Goal: Task Accomplishment & Management: Use online tool/utility

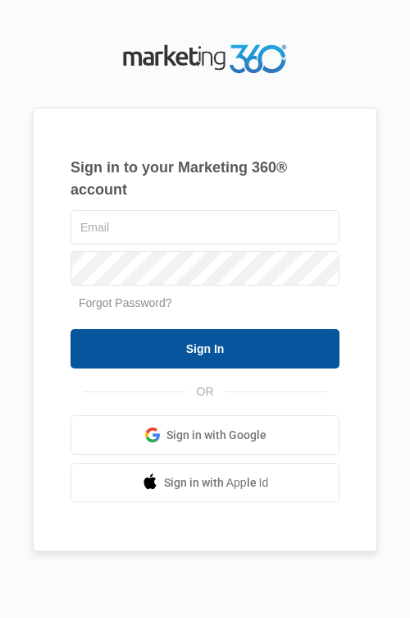
type input "[PERSON_NAME][EMAIL_ADDRESS][DOMAIN_NAME]"
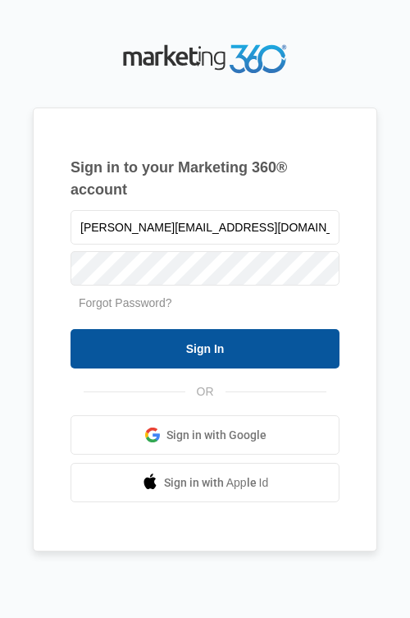
click at [162, 355] on input "Sign In" at bounding box center [205, 348] width 269 height 39
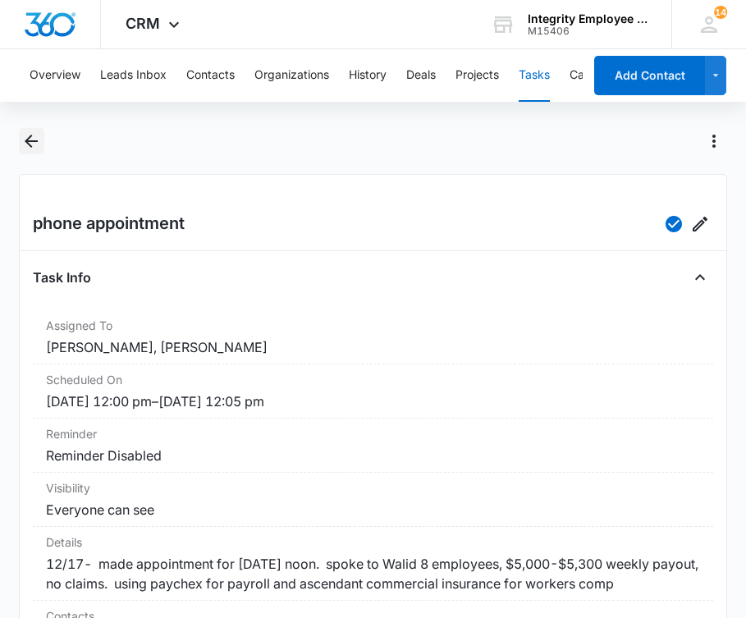
click at [25, 144] on icon "Back" at bounding box center [31, 141] width 20 height 20
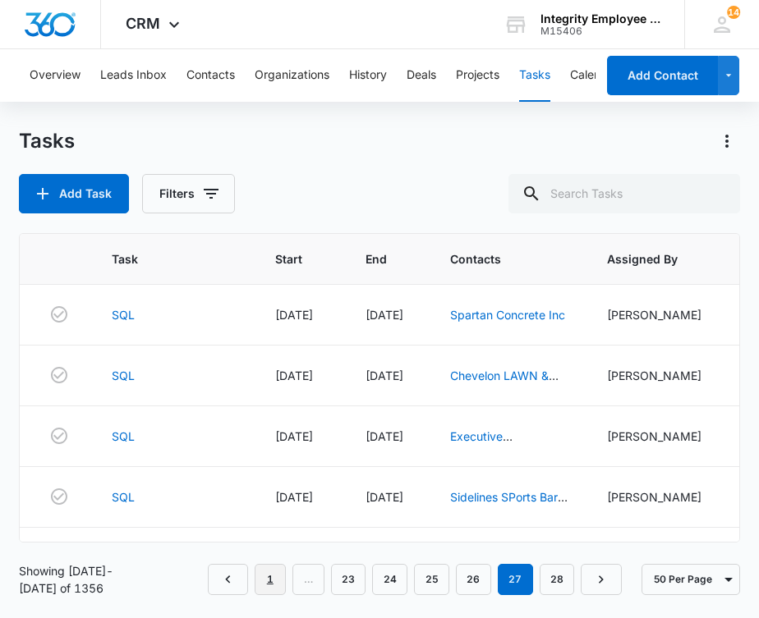
click at [268, 583] on link "1" at bounding box center [269, 579] width 31 height 31
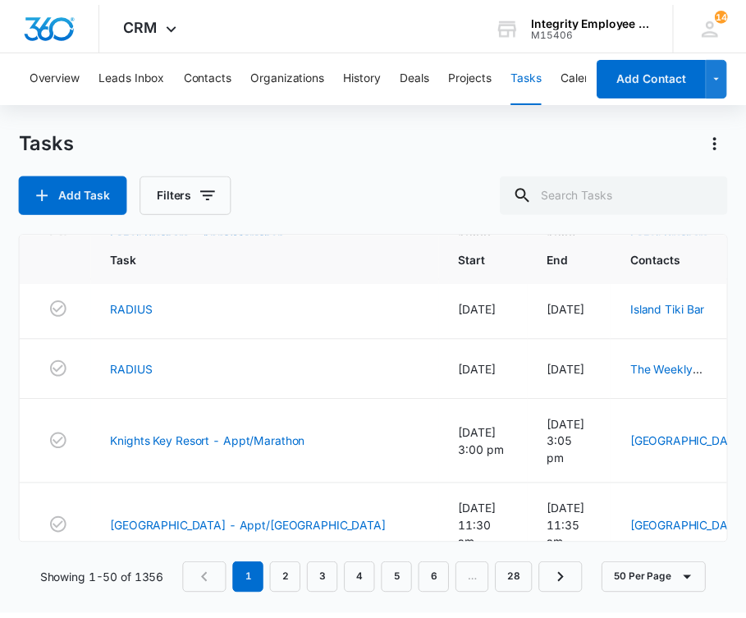
scroll to position [328, 0]
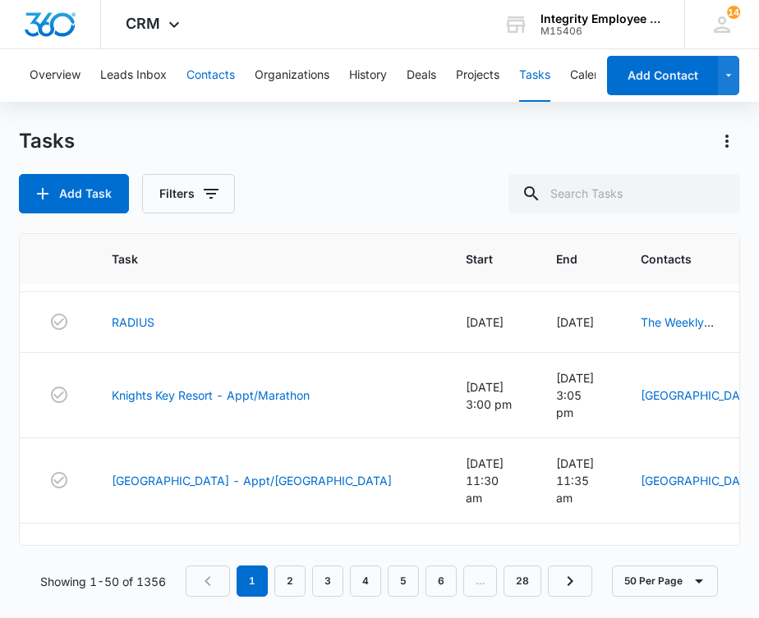
click at [204, 67] on button "Contacts" at bounding box center [210, 75] width 48 height 53
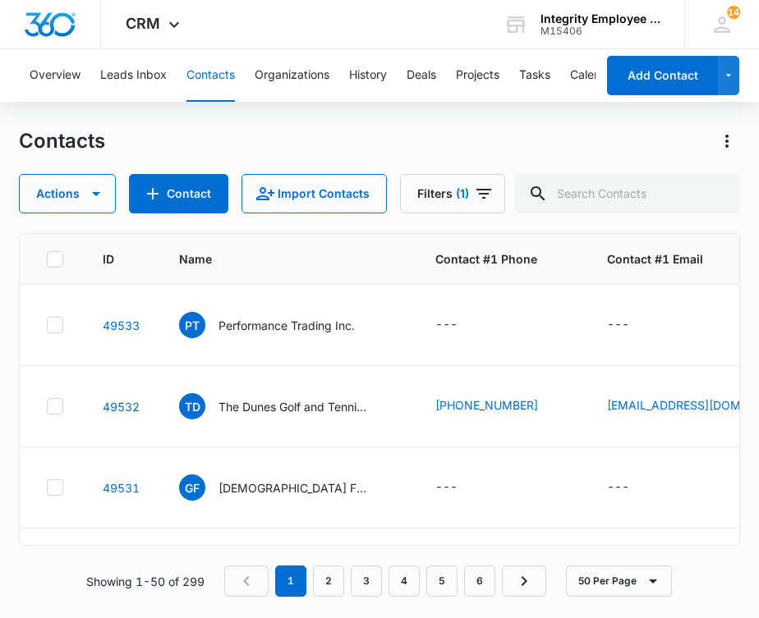
click at [268, 323] on p "Performance Trading Inc." at bounding box center [286, 325] width 136 height 17
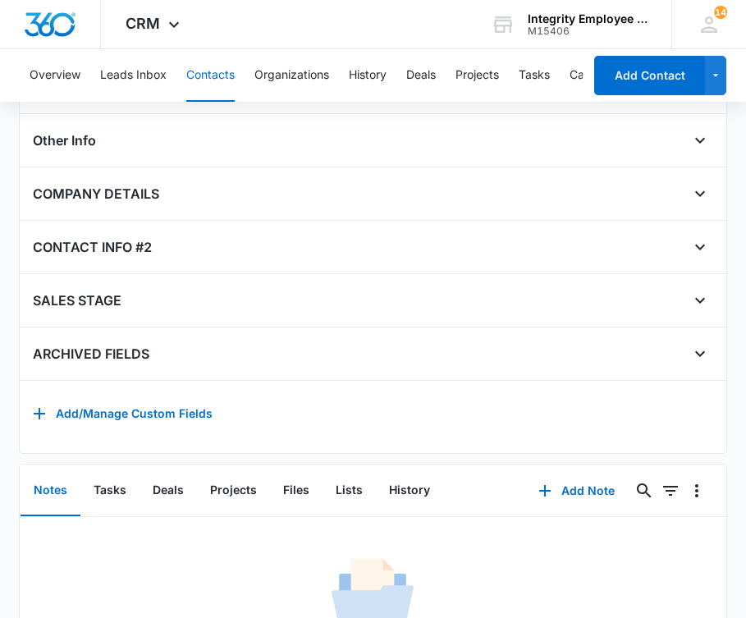
scroll to position [657, 0]
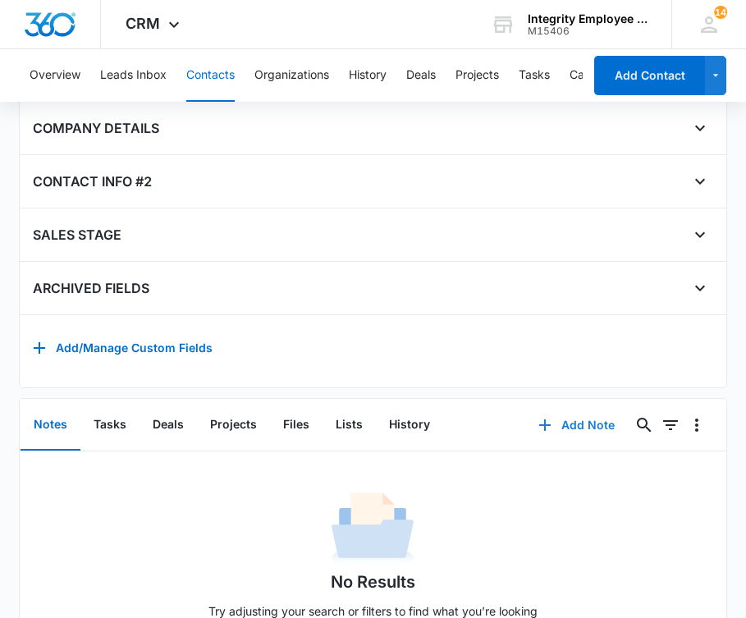
click at [410, 431] on button "Add Note" at bounding box center [576, 425] width 109 height 39
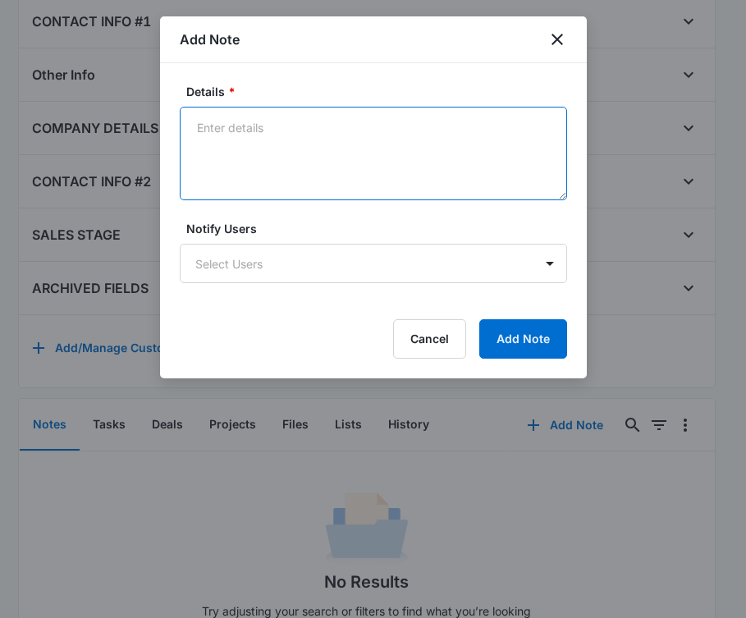
click at [349, 159] on textarea "Details *" at bounding box center [373, 154] width 387 height 94
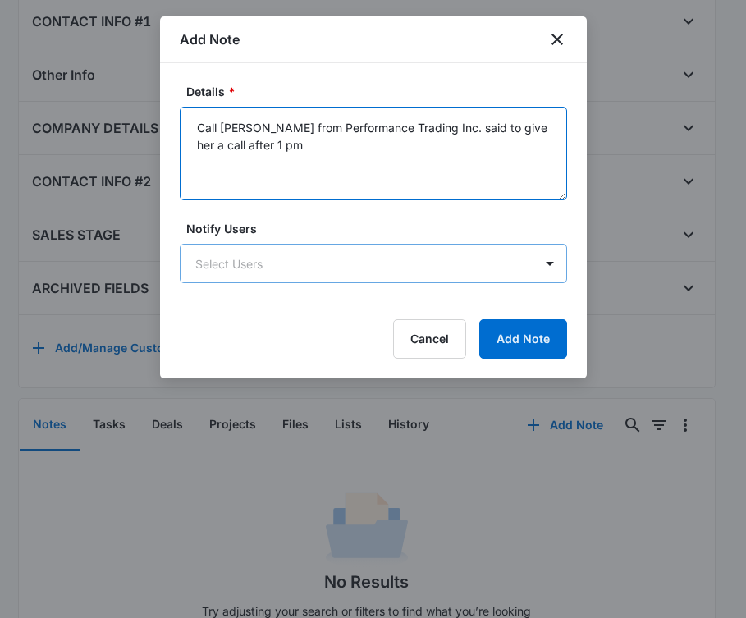
type textarea "Call [PERSON_NAME] from Performance Trading Inc. said to give her a call after …"
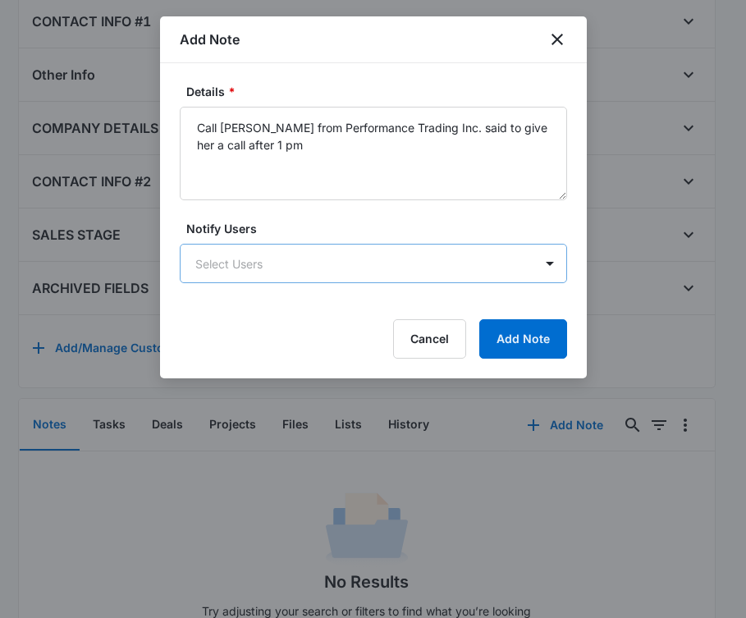
click at [266, 272] on body "CRM Apps Reputation Websites Forms CRM Email Social Shop Payments POS Content A…" at bounding box center [373, 6] width 746 height 1327
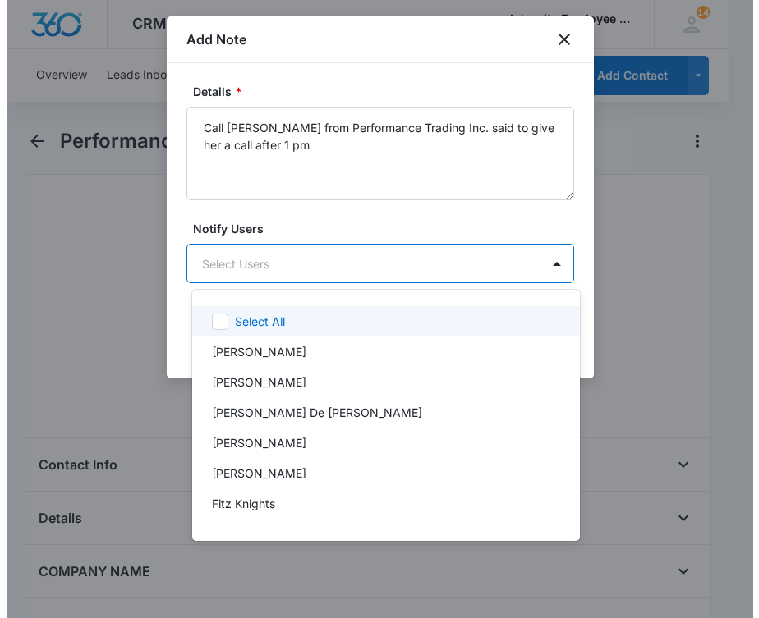
scroll to position [0, 0]
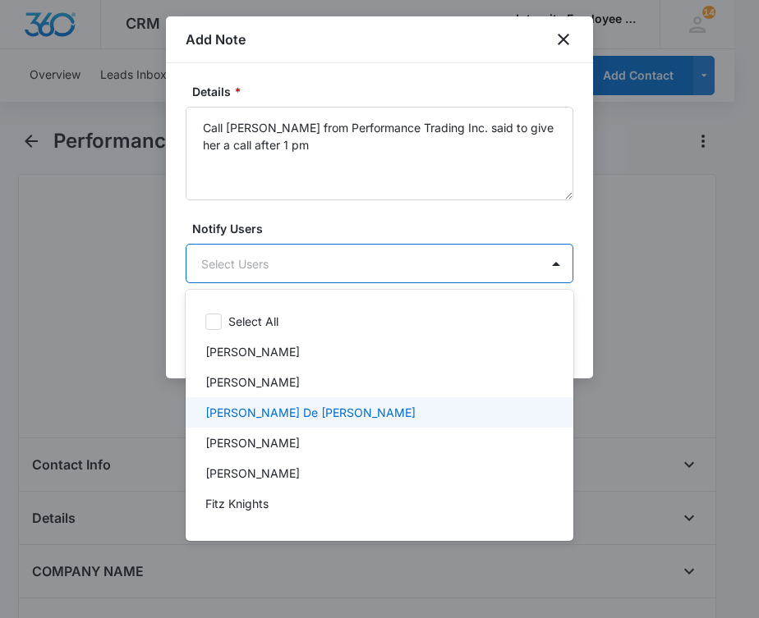
click at [219, 417] on p "[PERSON_NAME] De [PERSON_NAME]" at bounding box center [310, 412] width 210 height 17
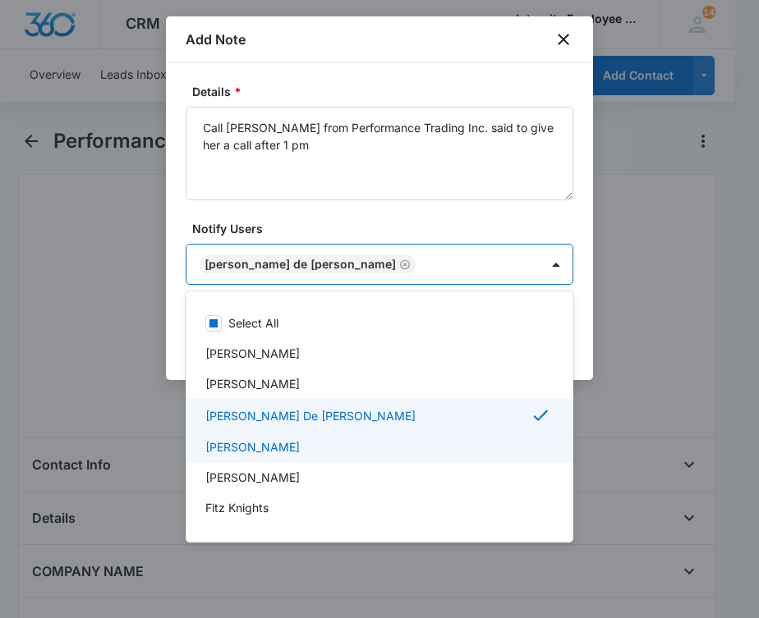
scroll to position [82, 0]
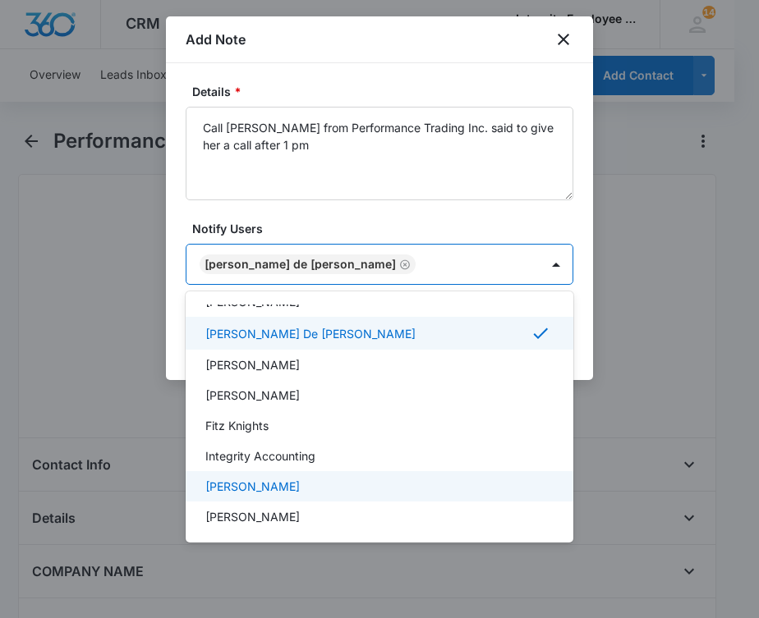
click at [287, 484] on div "[PERSON_NAME]" at bounding box center [377, 486] width 345 height 17
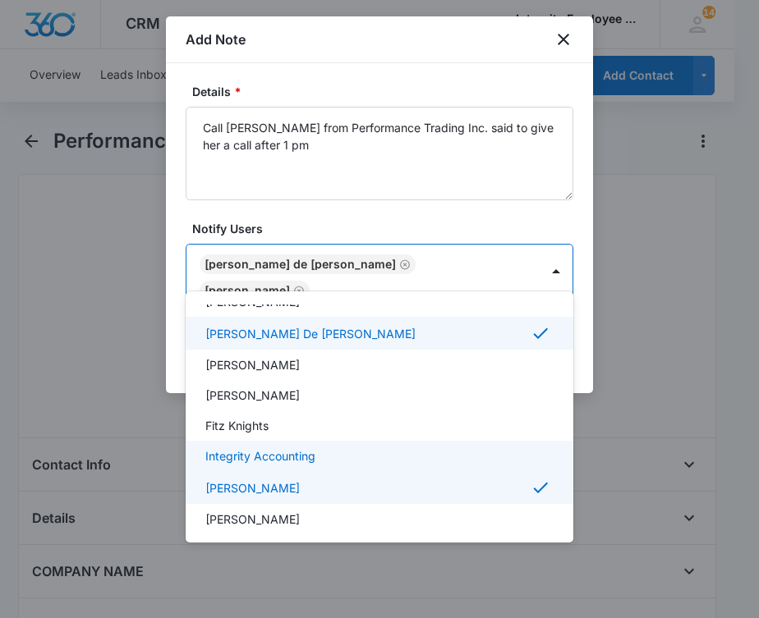
click at [410, 406] on div at bounding box center [379, 309] width 759 height 618
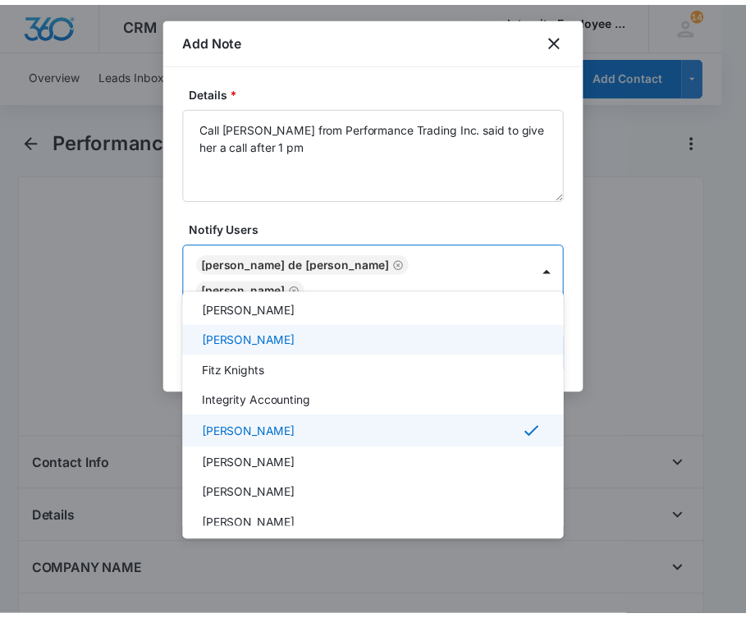
scroll to position [242, 0]
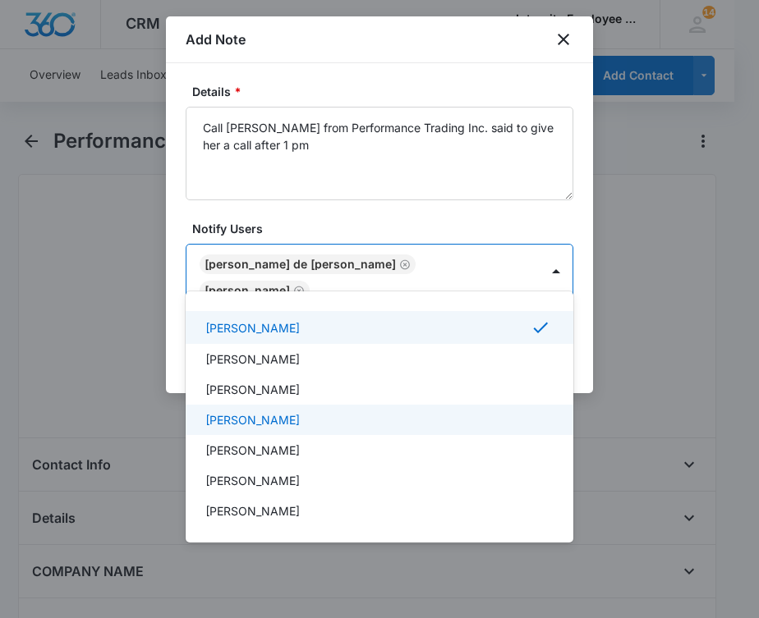
click at [231, 422] on p "[PERSON_NAME]" at bounding box center [252, 419] width 94 height 17
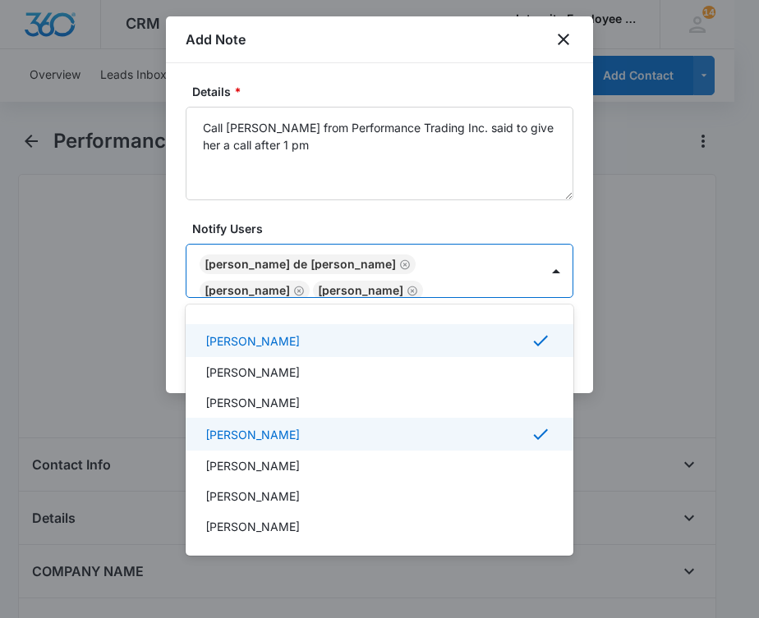
click at [410, 327] on div at bounding box center [379, 309] width 759 height 618
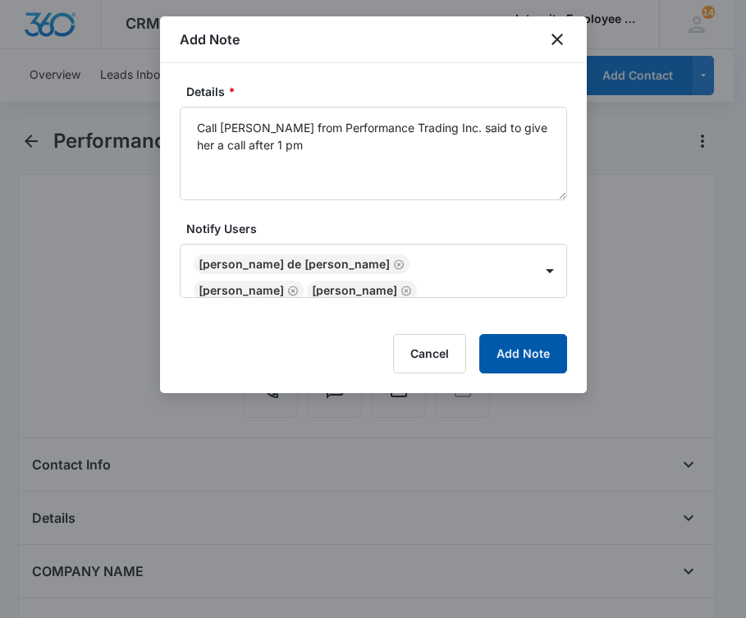
click at [410, 355] on button "Add Note" at bounding box center [523, 353] width 88 height 39
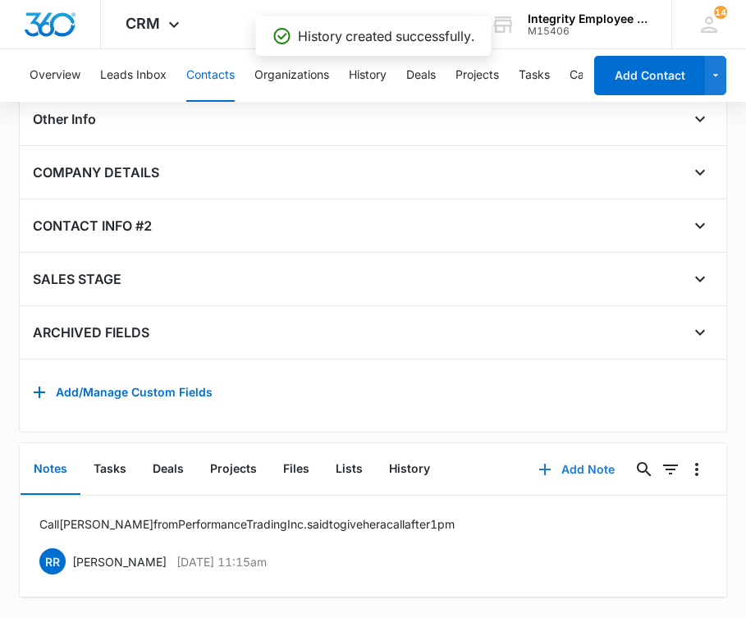
scroll to position [637, 0]
